Goal: Task Accomplishment & Management: Use online tool/utility

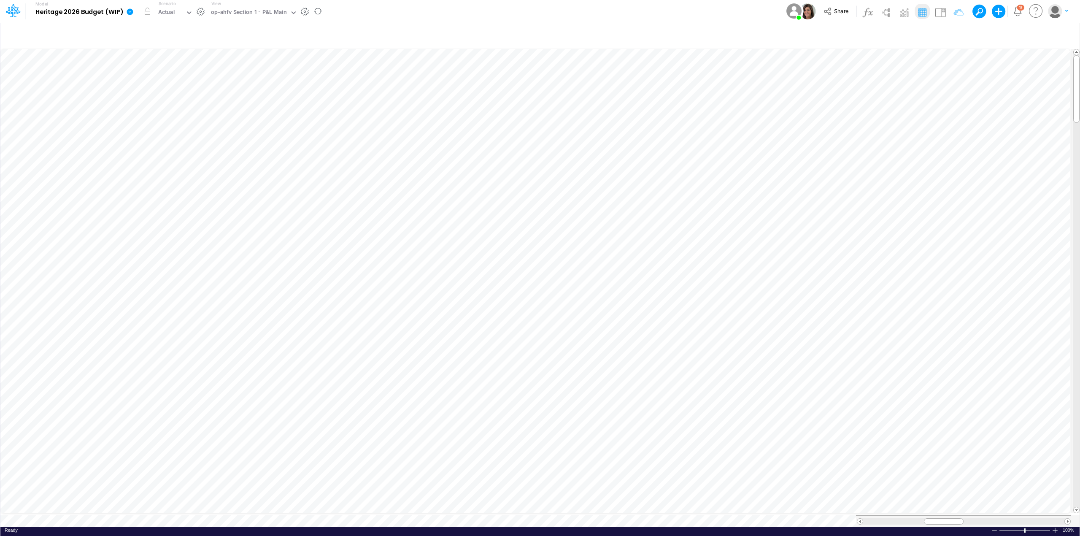
click at [130, 12] on icon at bounding box center [130, 11] width 6 height 6
click at [163, 49] on button "Duplicate" at bounding box center [172, 46] width 90 height 13
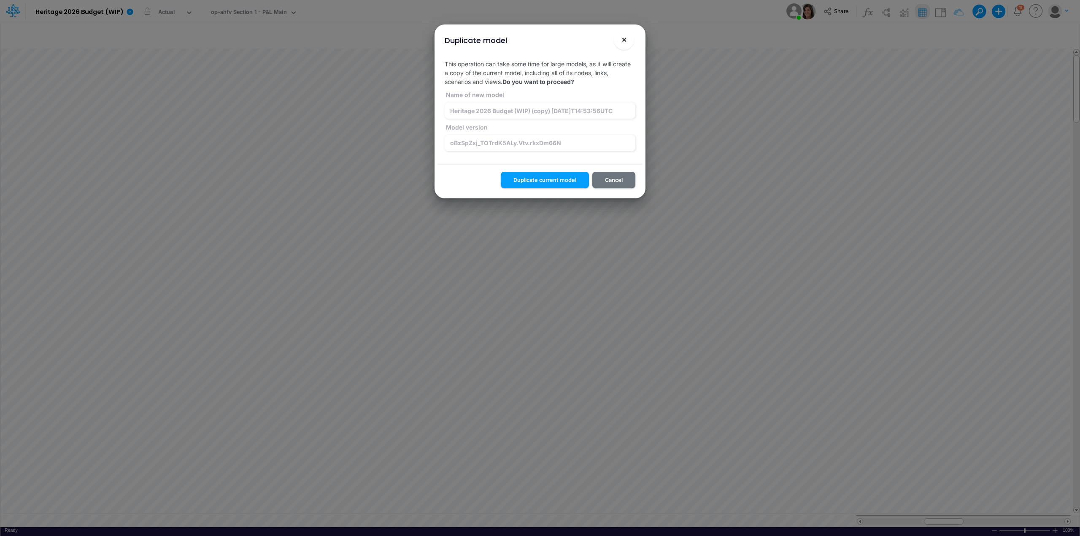
click at [625, 40] on span "×" at bounding box center [623, 39] width 5 height 10
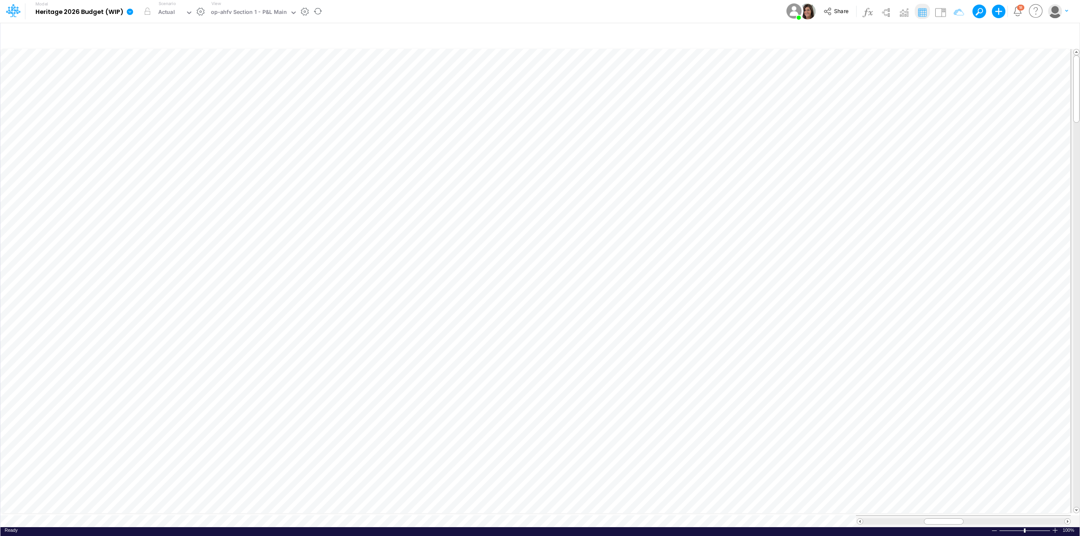
click at [126, 8] on icon at bounding box center [130, 12] width 8 height 8
click at [159, 49] on button "Duplicate" at bounding box center [172, 46] width 90 height 13
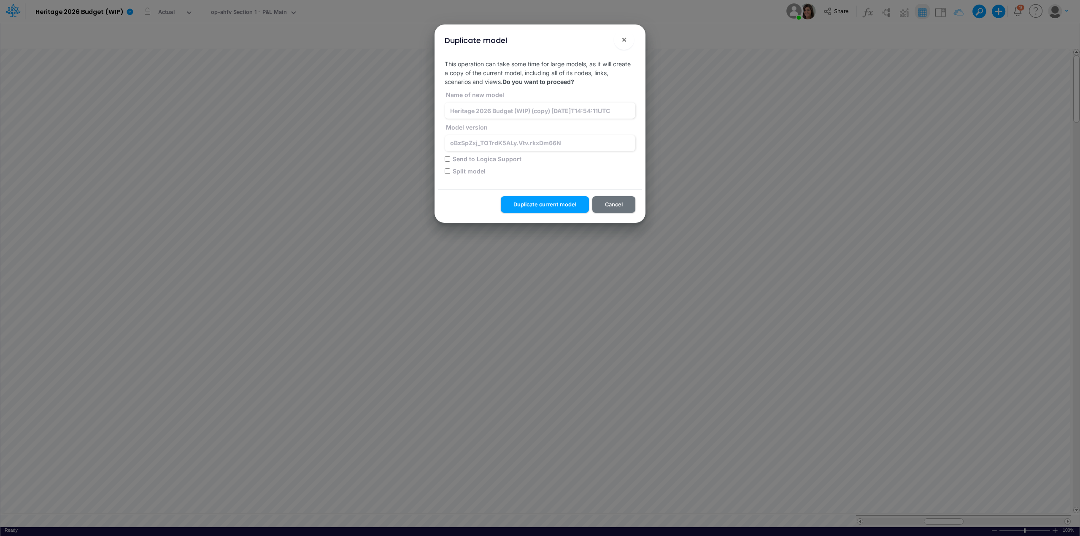
click at [450, 160] on input "Send to Logica Support" at bounding box center [447, 158] width 5 height 5
checkbox input "true"
click at [456, 110] on input "Heritage 2026 Budget (WIP) (copy) 2025-08-29T14:54:11UTC" at bounding box center [540, 110] width 191 height 16
click at [568, 143] on input "oBzSpZxj_TOTrdK5ALy.Vtv.rkxDm66N" at bounding box center [540, 143] width 191 height 16
click at [586, 109] on input "z_debug_sync_2_Heritage 2026 Budget (WIP) (copy) 2025-08-29T14:54:11UTC" at bounding box center [540, 110] width 191 height 16
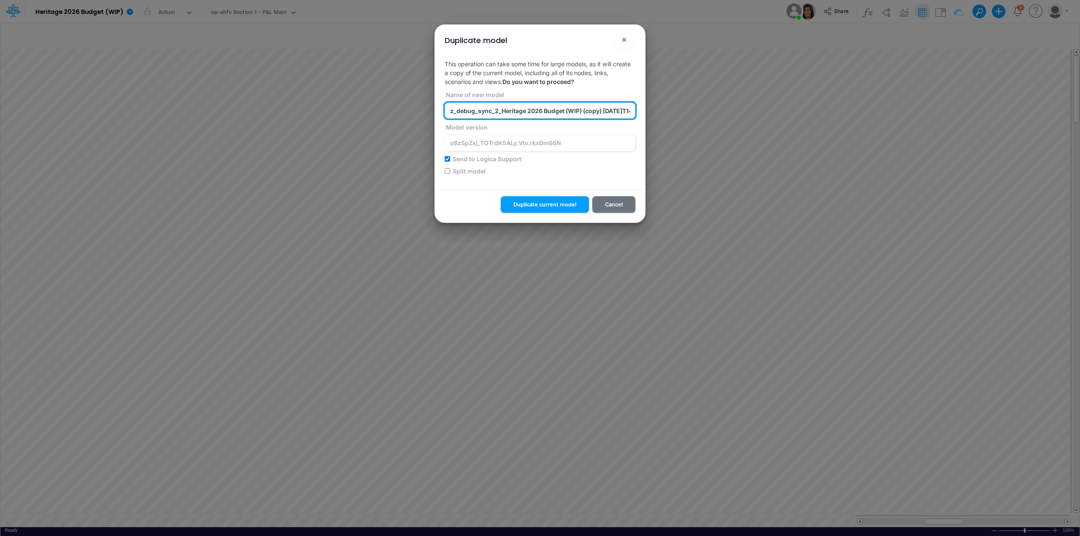
click at [586, 109] on input "z_debug_sync_2_Heritage 2026 Budget (WIP) (copy) 2025-08-29T14:54:11UTC" at bounding box center [540, 110] width 191 height 16
paste input "oBzSpZxj_TOTrdK5ALy.Vtv.rkxDm66N"
type input "z_debug_sync_a_Heritage 2026 Budget (WIP) (oBzSpZxj_TOTrdK5ALy.Vtv.rkxDm66N) 20…"
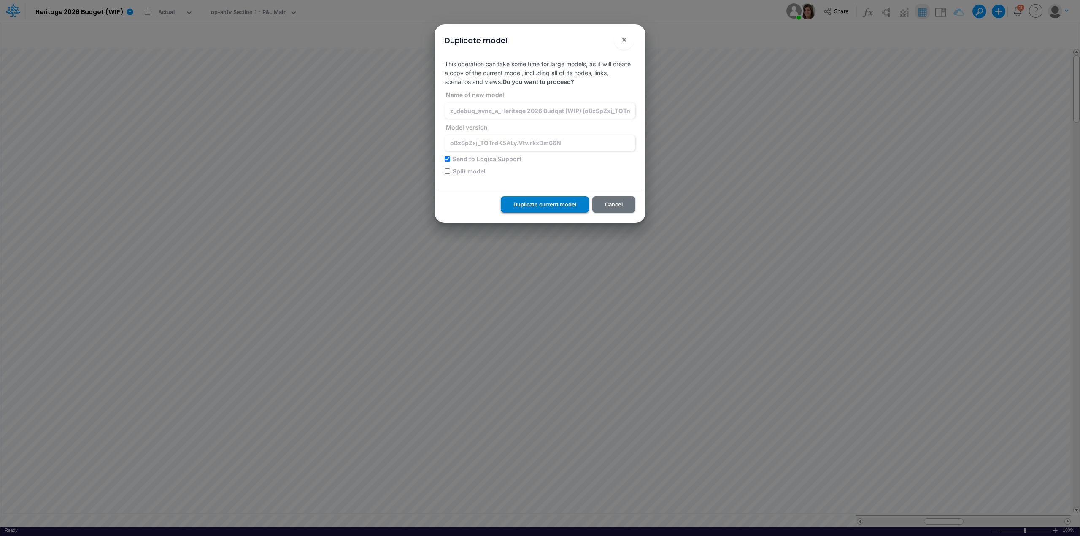
click at [567, 201] on button "Duplicate current model" at bounding box center [545, 204] width 88 height 16
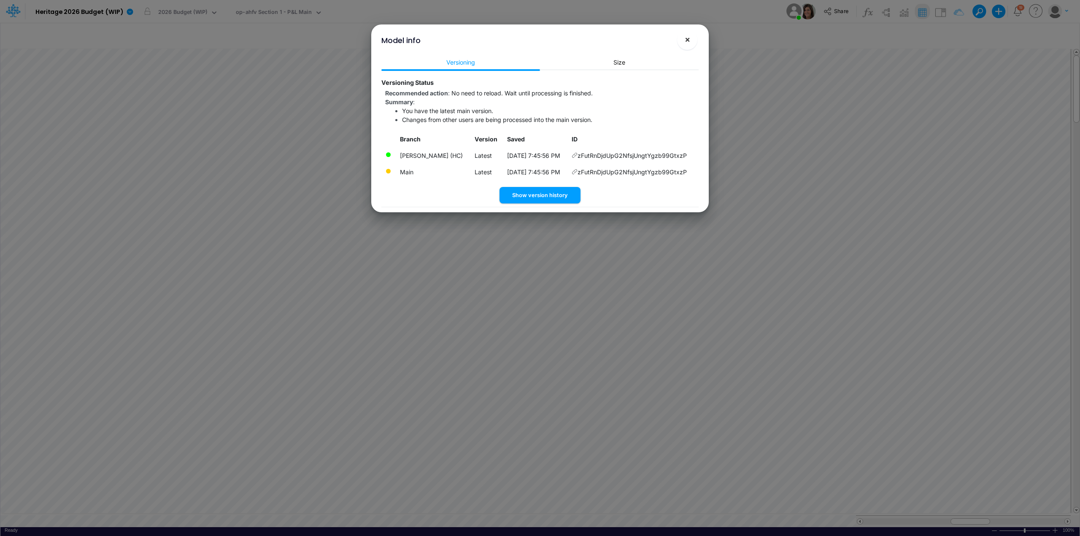
click at [683, 38] on button "×" at bounding box center [687, 40] width 20 height 20
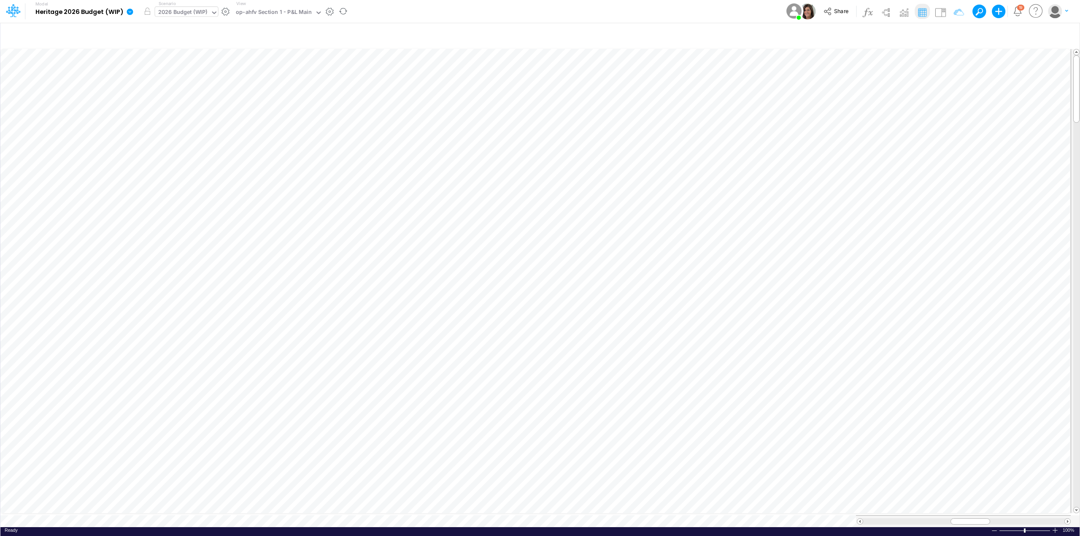
click at [176, 12] on div "2026 Budget (WIP)" at bounding box center [182, 13] width 49 height 10
click at [132, 9] on icon at bounding box center [130, 12] width 8 height 8
drag, startPoint x: 183, startPoint y: 46, endPoint x: 414, endPoint y: 2, distance: 234.8
click at [414, 2] on div "Model Heritage 2026 Budget (WIP) Edit model settings Duplicate Import QuickBook…" at bounding box center [540, 11] width 972 height 23
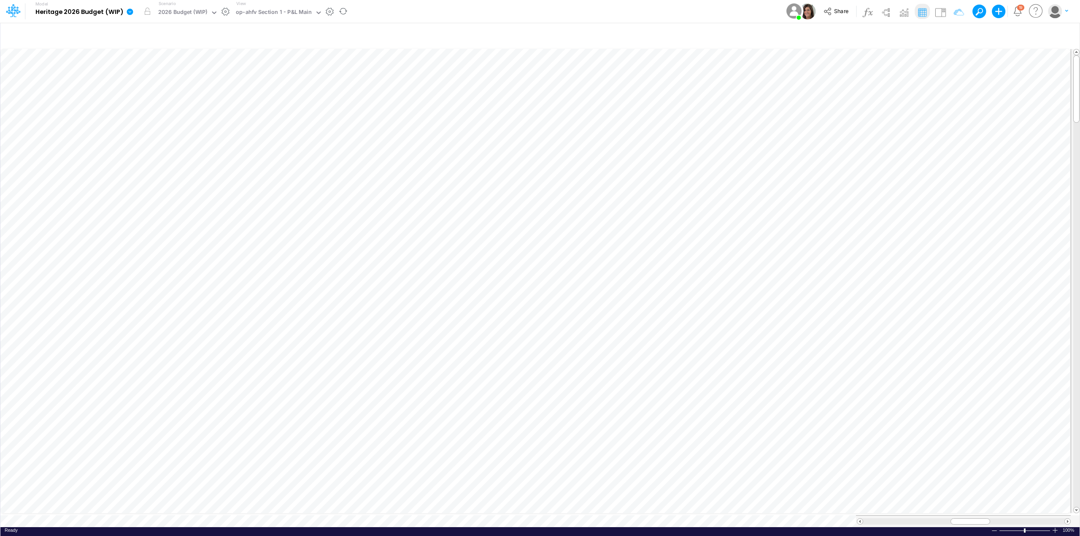
click at [130, 15] on icon at bounding box center [130, 12] width 8 height 8
click at [175, 51] on button "Duplicate" at bounding box center [172, 46] width 90 height 13
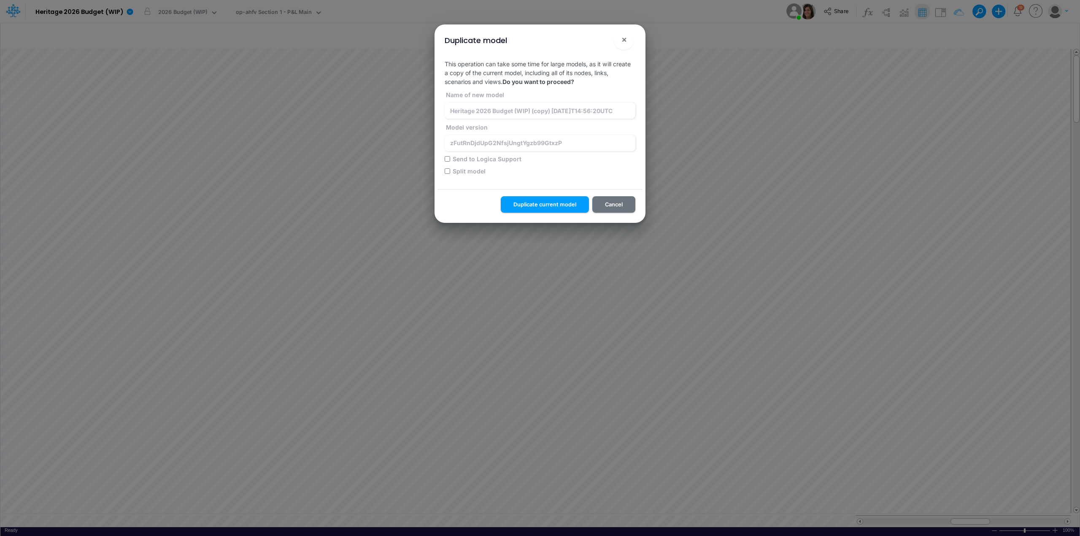
click at [487, 159] on label "Send to Logica Support" at bounding box center [486, 158] width 70 height 9
click at [450, 159] on input "Send to Logica Support" at bounding box center [447, 158] width 5 height 5
checkbox input "true"
click at [541, 146] on input "zFutRnDjdUpG2NfsjUngtYgzb99GtxzP" at bounding box center [540, 143] width 191 height 16
click at [540, 110] on input "Heritage 2026 Budget (WIP) (copy) [DATE]T14:56:20UTC" at bounding box center [540, 110] width 191 height 16
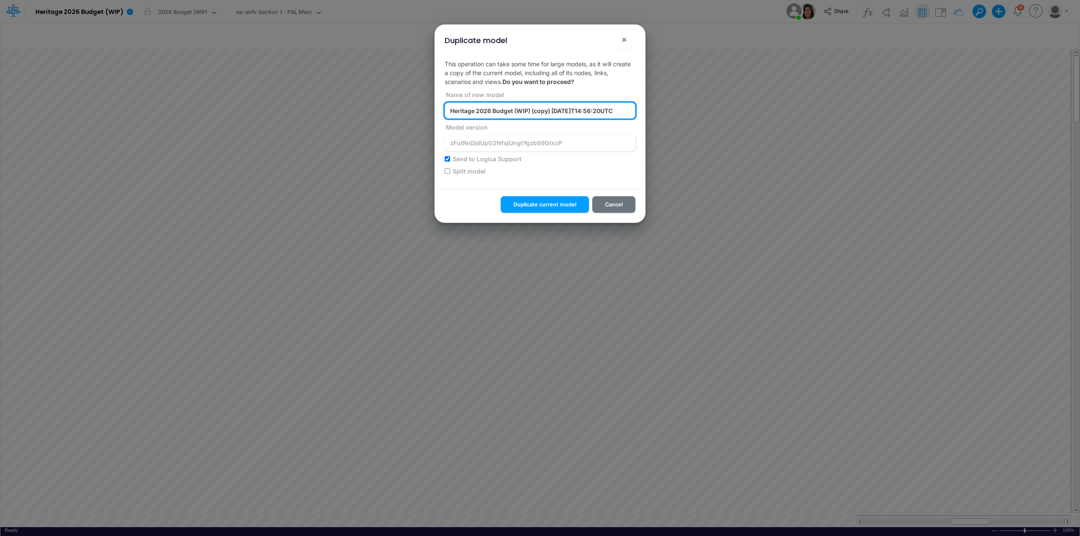
click at [540, 110] on input "Heritage 2026 Budget (WIP) (copy) [DATE]T14:56:20UTC" at bounding box center [540, 110] width 191 height 16
paste input "zFutRnDjdUpG2NfsjUngtYgzb99GtxzP"
type input "z_debug_sync_f_Heritage 2026 Budget (WIP) (zFutRnDjdUpG2NfsjUngtYgzb99GtxzP) [D…"
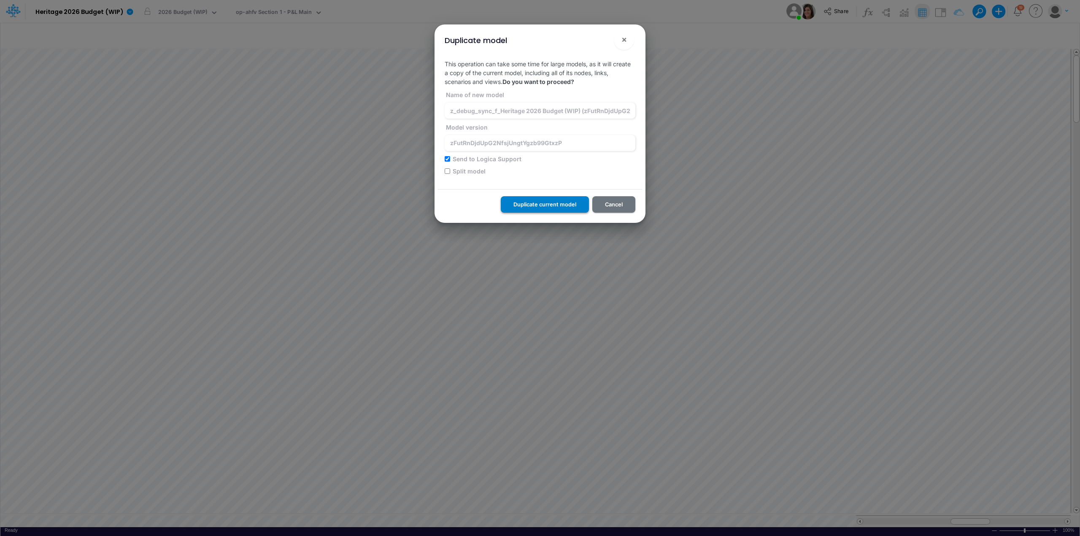
click at [566, 203] on button "Duplicate current model" at bounding box center [545, 204] width 88 height 16
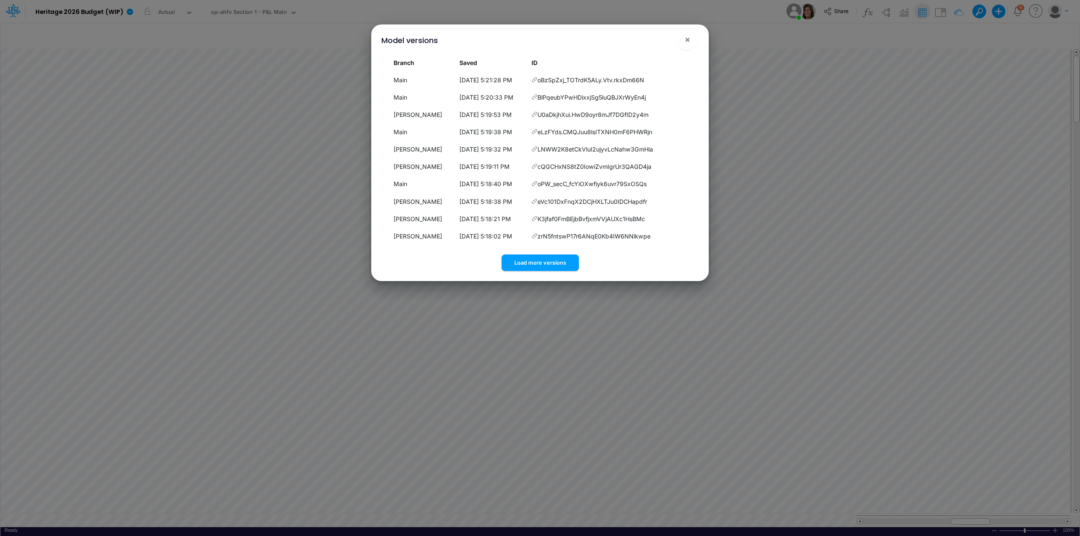
scroll to position [4, 0]
click at [181, 10] on div "Model versions × Branch Saved ID Main 8/27/2025, 5:21:28 PM oBzSpZxj_TOTrdK5ALy…" at bounding box center [540, 268] width 1080 height 536
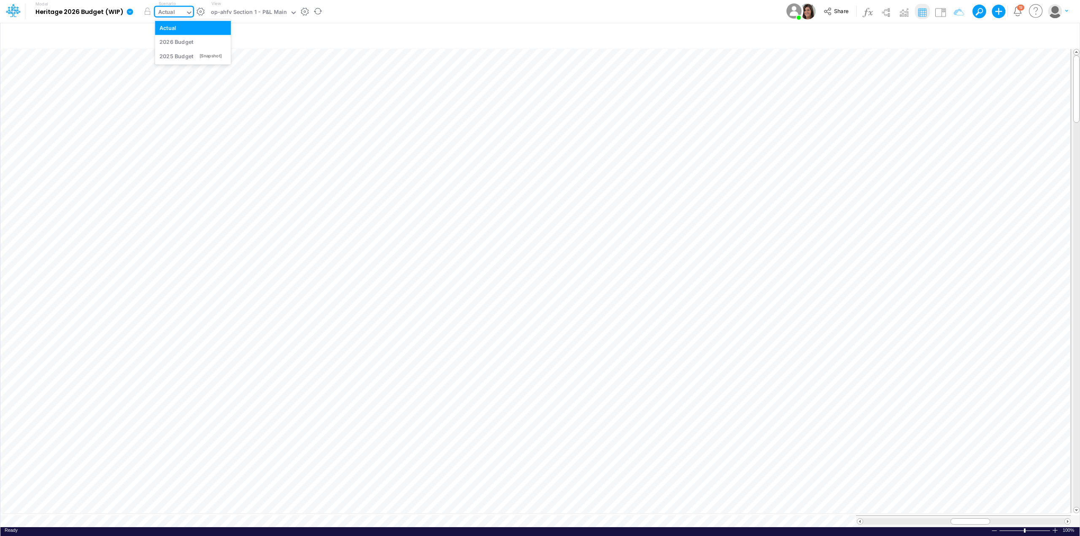
click at [174, 10] on div "Actual" at bounding box center [170, 13] width 30 height 13
click at [1014, 7] on icon "Notifications" at bounding box center [1018, 11] width 10 height 10
